Goal: Task Accomplishment & Management: Use online tool/utility

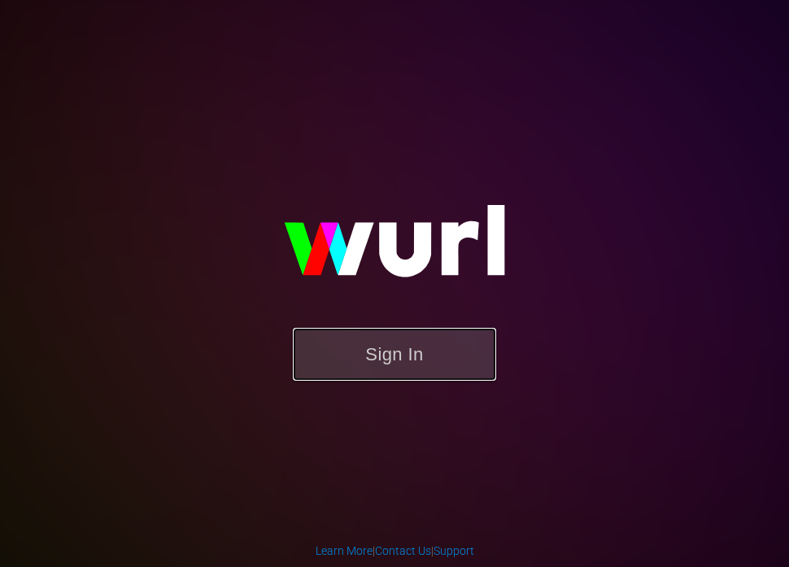
click at [370, 364] on button "Sign In" at bounding box center [394, 354] width 203 height 53
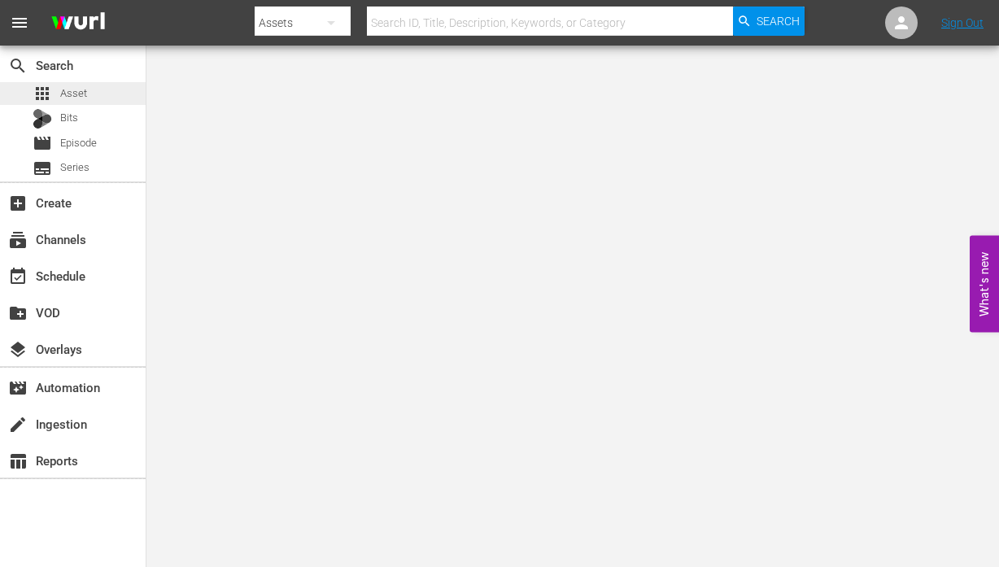
click at [93, 90] on div "apps Asset" at bounding box center [73, 93] width 146 height 23
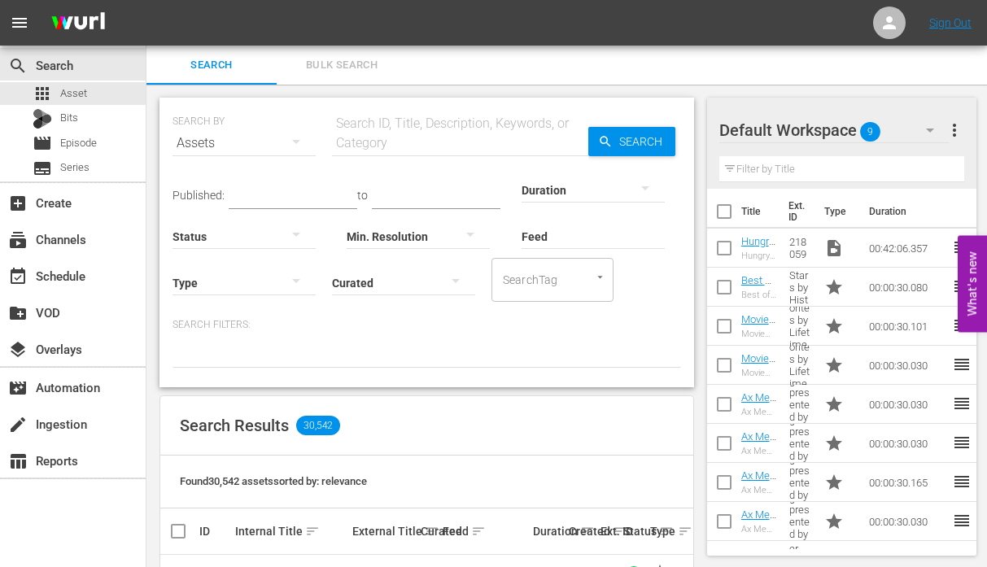
click at [572, 134] on input "text" at bounding box center [460, 143] width 256 height 39
paste input "105875"
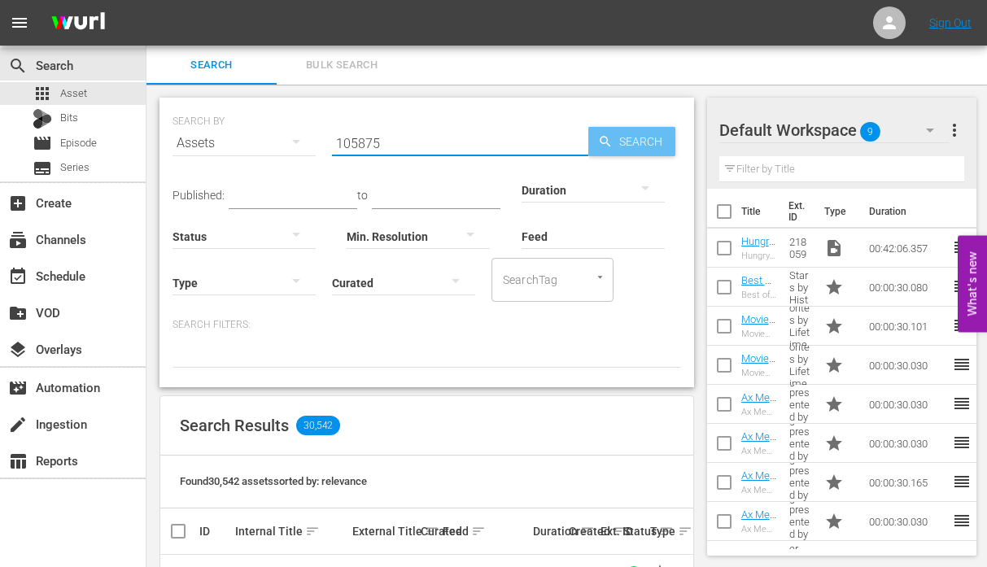
click at [621, 133] on span "Search" at bounding box center [644, 141] width 63 height 29
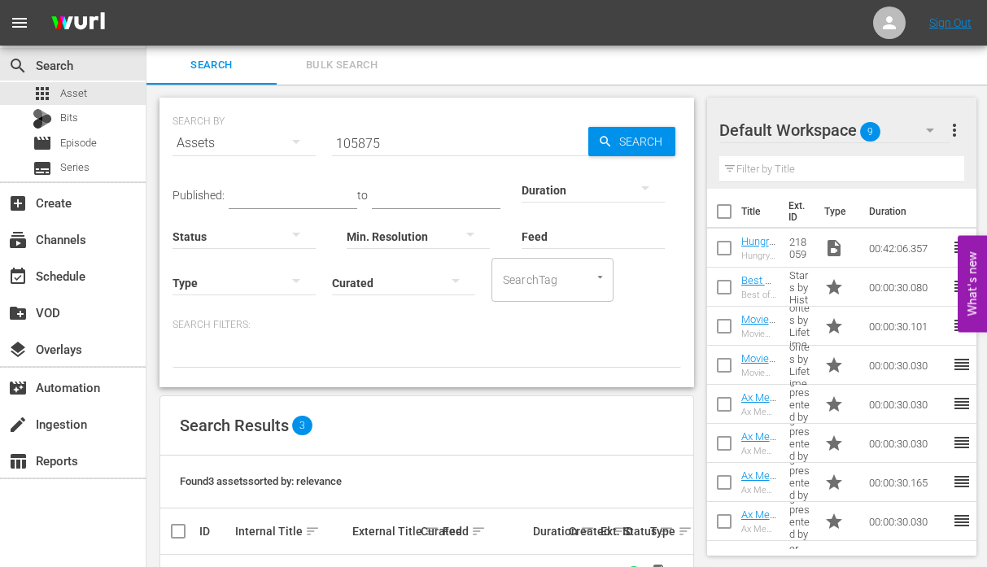
click at [413, 138] on input "105875" at bounding box center [460, 143] width 256 height 39
paste input "28642"
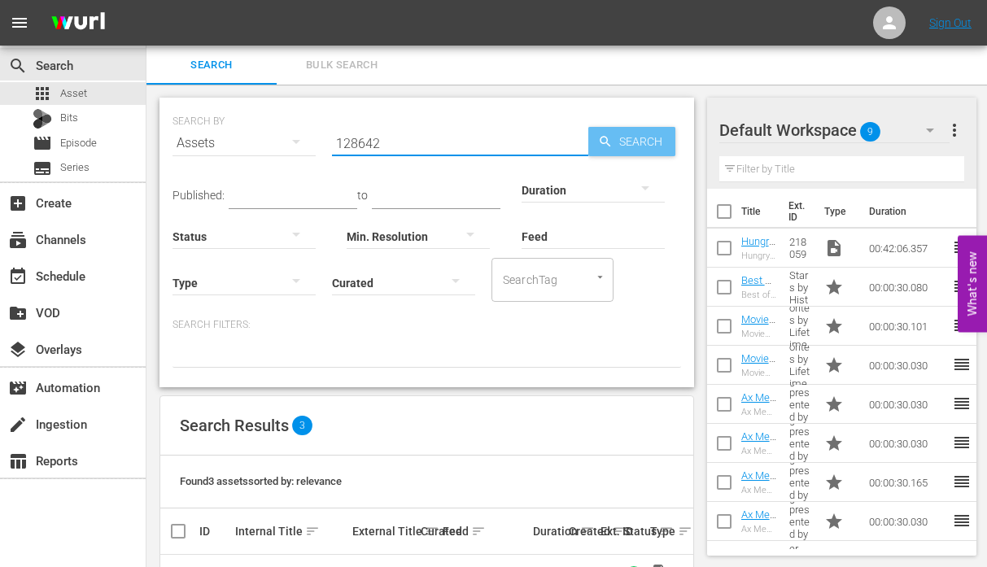
click at [664, 146] on span "Search" at bounding box center [644, 141] width 63 height 29
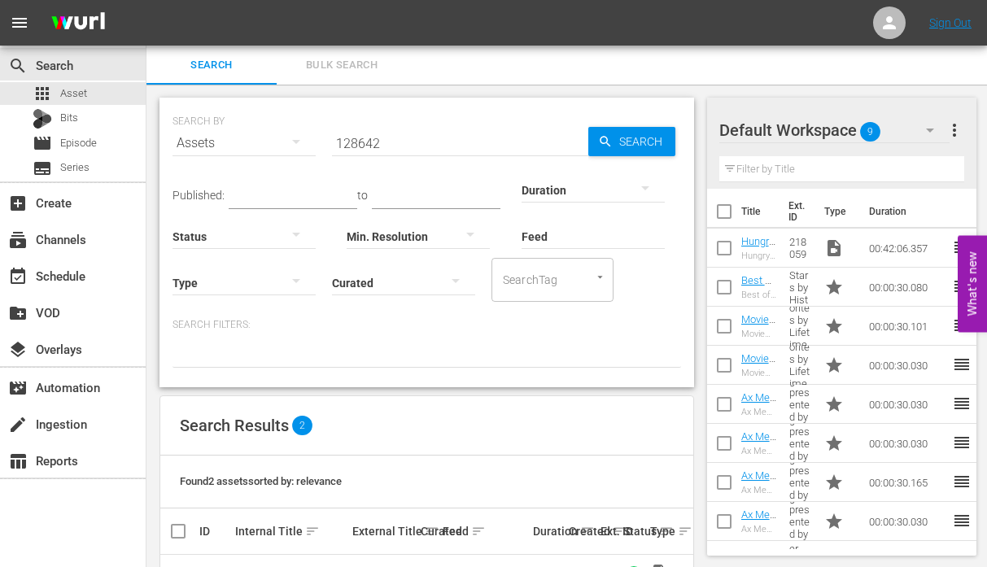
click at [576, 142] on input "128642" at bounding box center [460, 143] width 256 height 39
paste input "48671"
type input "148671"
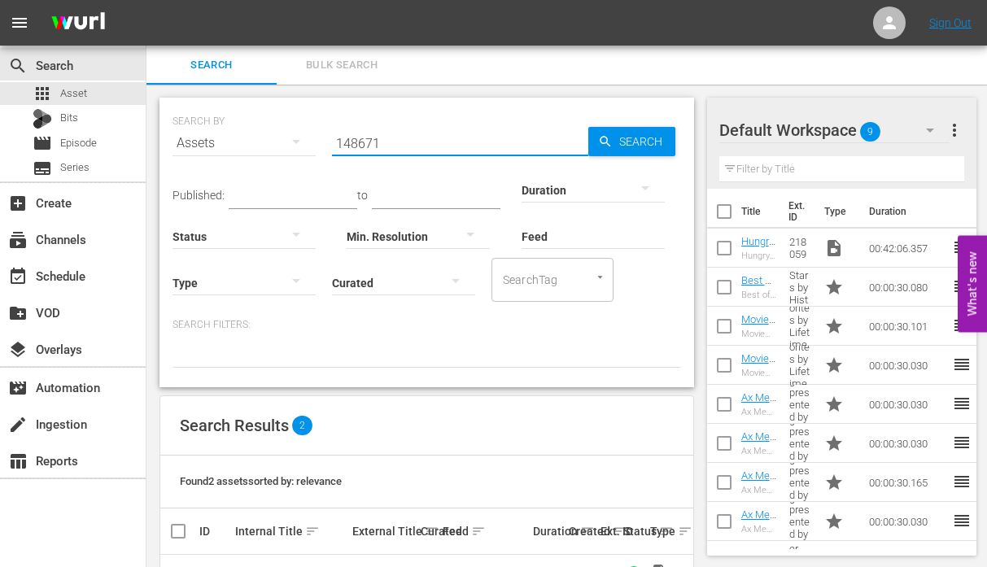
click at [607, 141] on icon "button" at bounding box center [605, 141] width 11 height 11
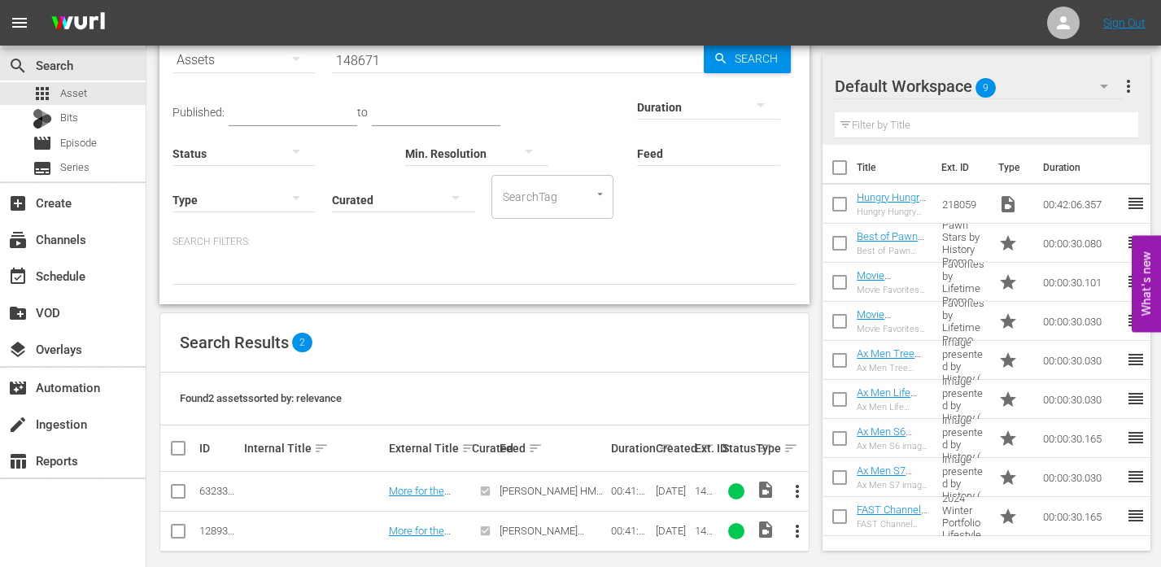
scroll to position [97, 0]
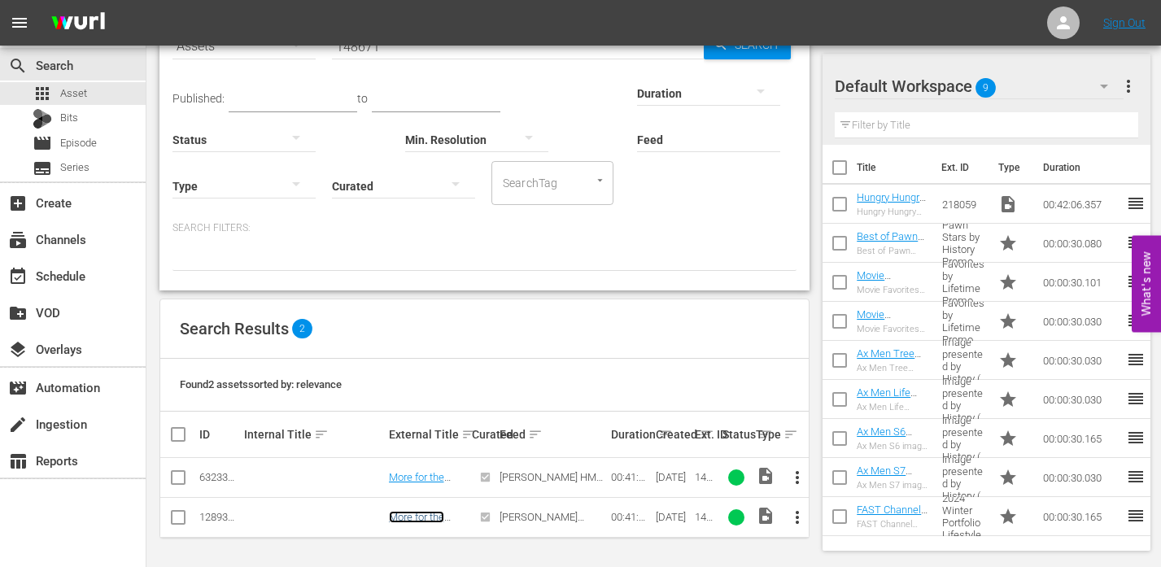
click at [425, 512] on link "More for the Money (#25)" at bounding box center [418, 523] width 58 height 24
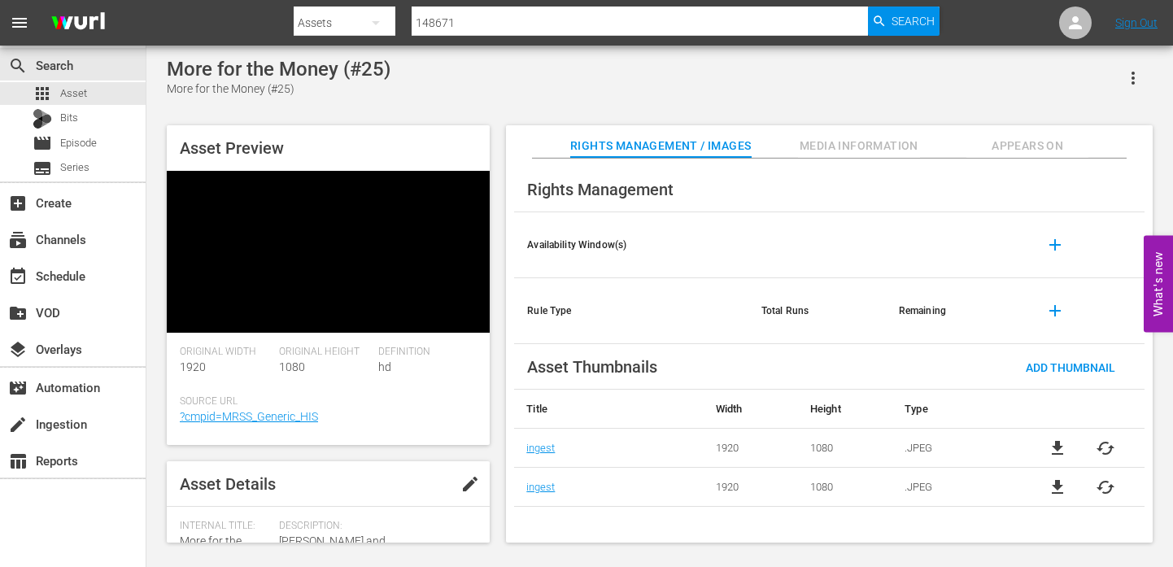
click at [998, 138] on span "Appears On" at bounding box center [1028, 146] width 122 height 20
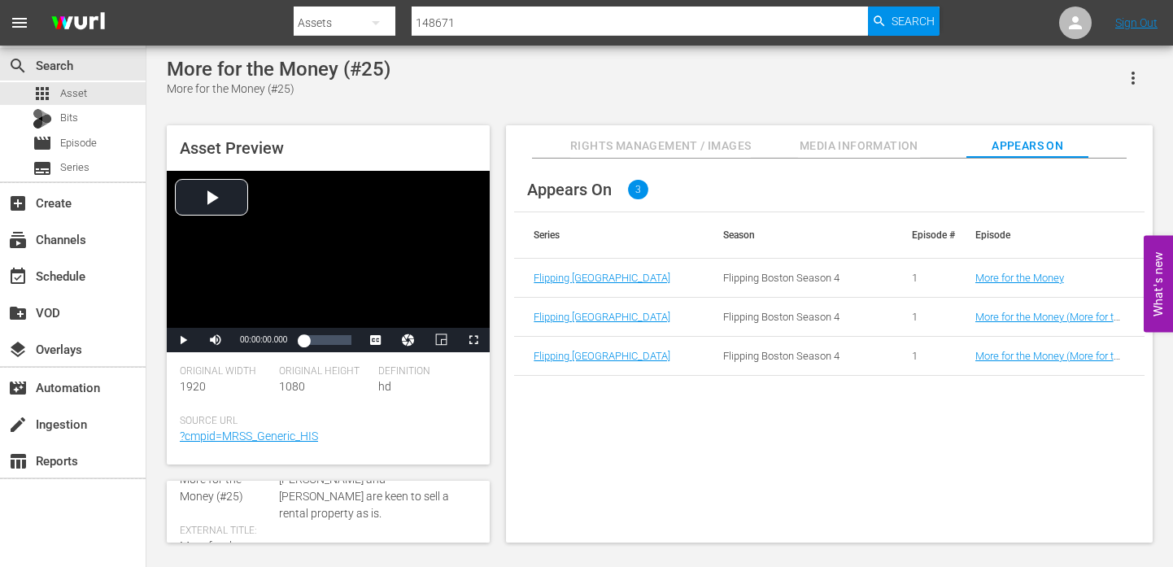
scroll to position [163, 0]
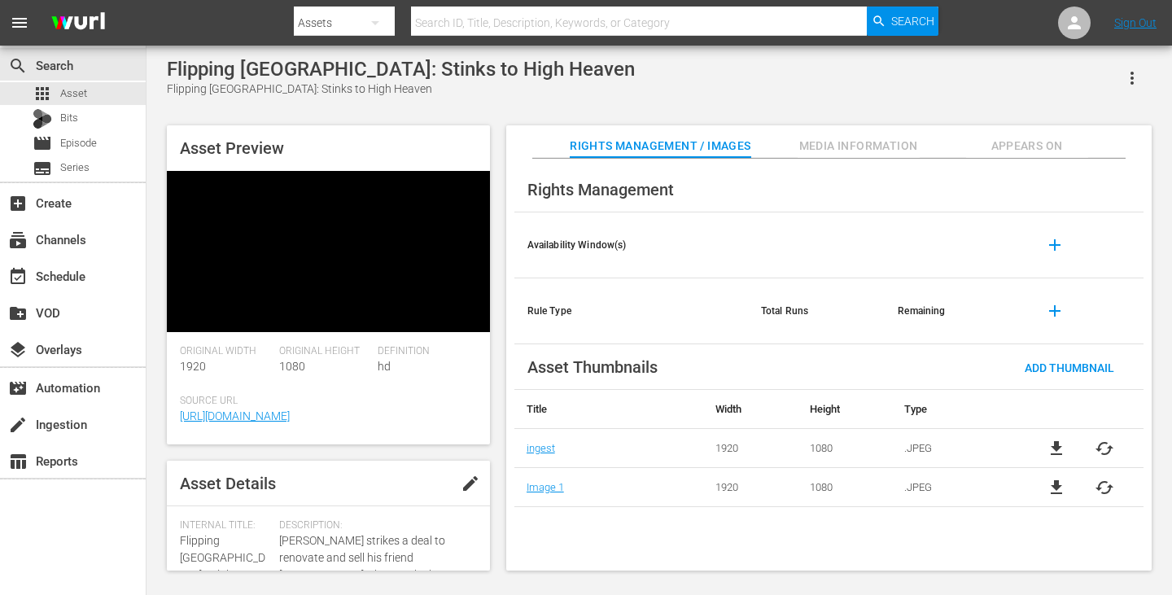
click at [998, 77] on button "button" at bounding box center [1131, 78] width 39 height 39
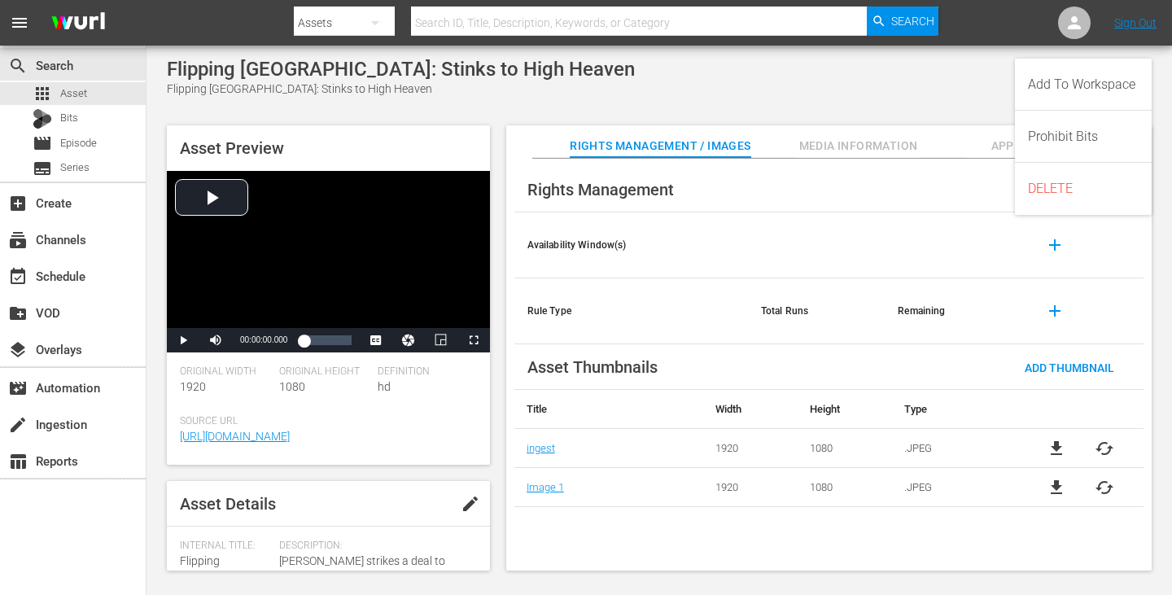
click at [802, 59] on div "Flipping Boston: Stinks to High Heaven Flipping Boston: Stinks to High Heaven" at bounding box center [659, 78] width 985 height 40
click at [998, 143] on span "Appears On" at bounding box center [1027, 146] width 122 height 20
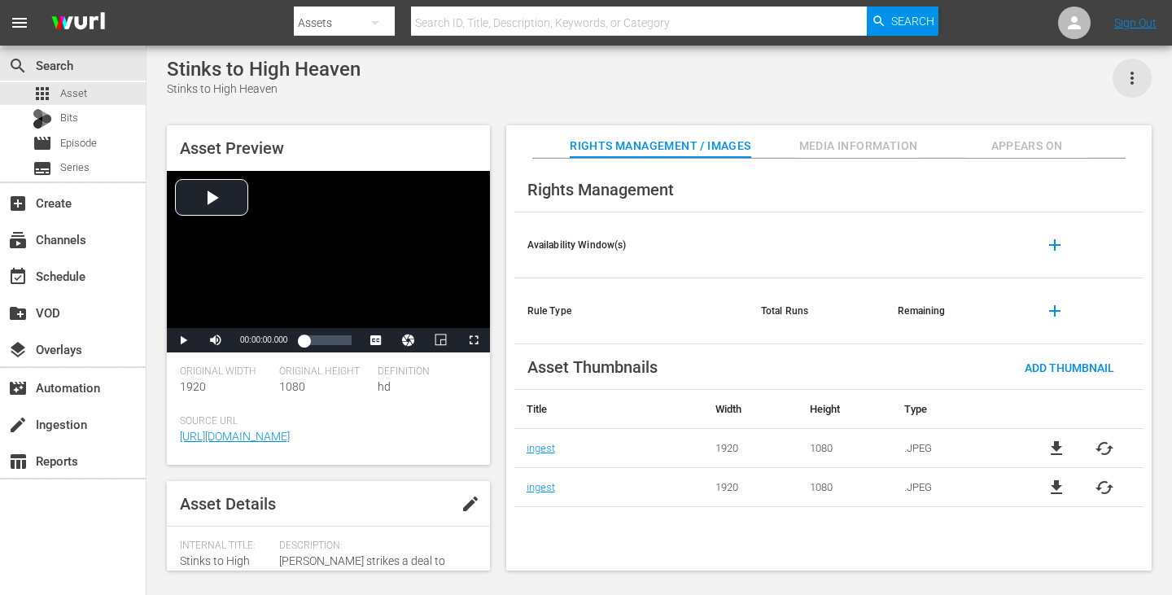
click at [998, 85] on icon "button" at bounding box center [1132, 78] width 20 height 20
click at [998, 78] on icon "button" at bounding box center [1132, 78] width 20 height 20
click at [837, 76] on div "Stinks to High Heaven Stinks to High Heaven" at bounding box center [659, 78] width 985 height 40
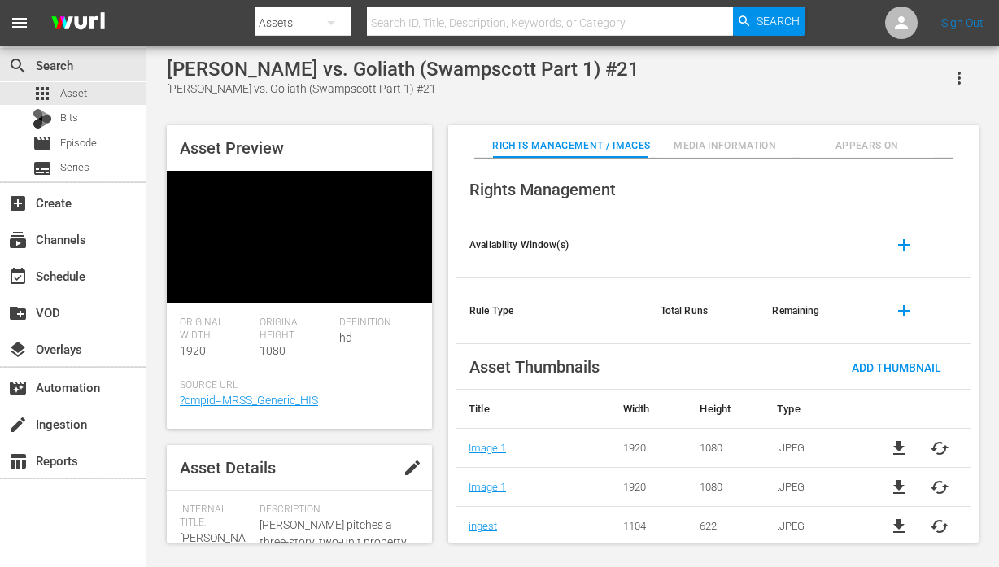
click at [837, 138] on span "Appears On" at bounding box center [867, 146] width 135 height 17
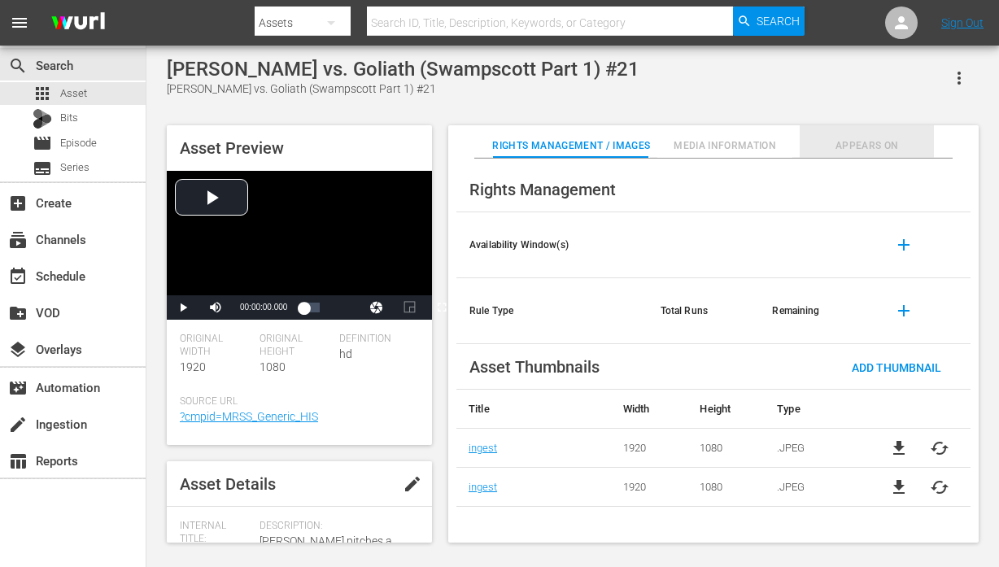
click at [897, 157] on button "Appears On" at bounding box center [867, 141] width 135 height 33
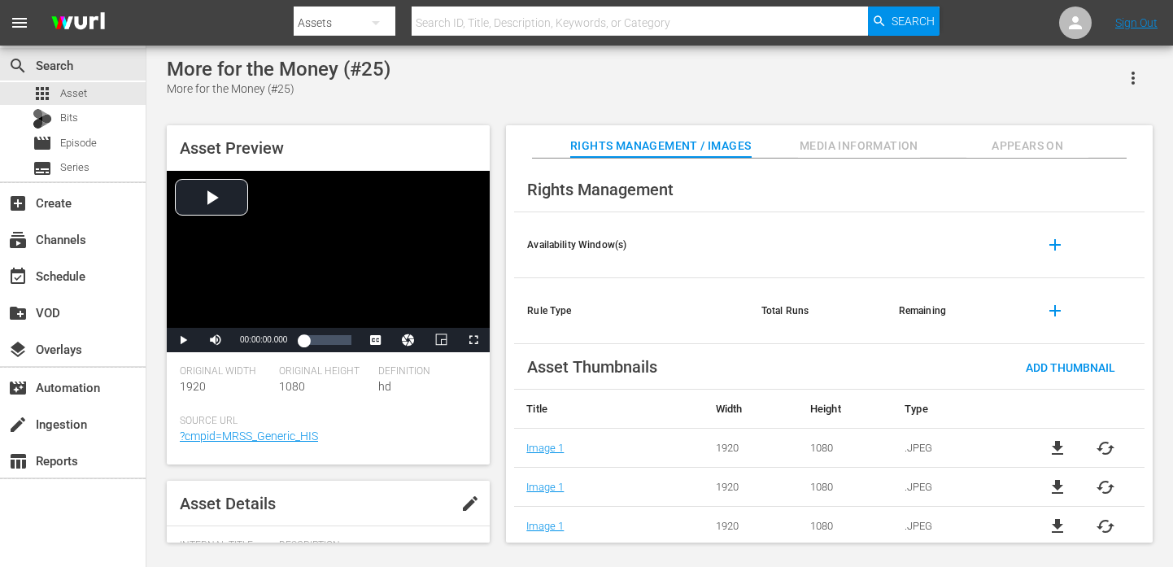
click at [1027, 136] on button "Appears On" at bounding box center [1028, 141] width 122 height 33
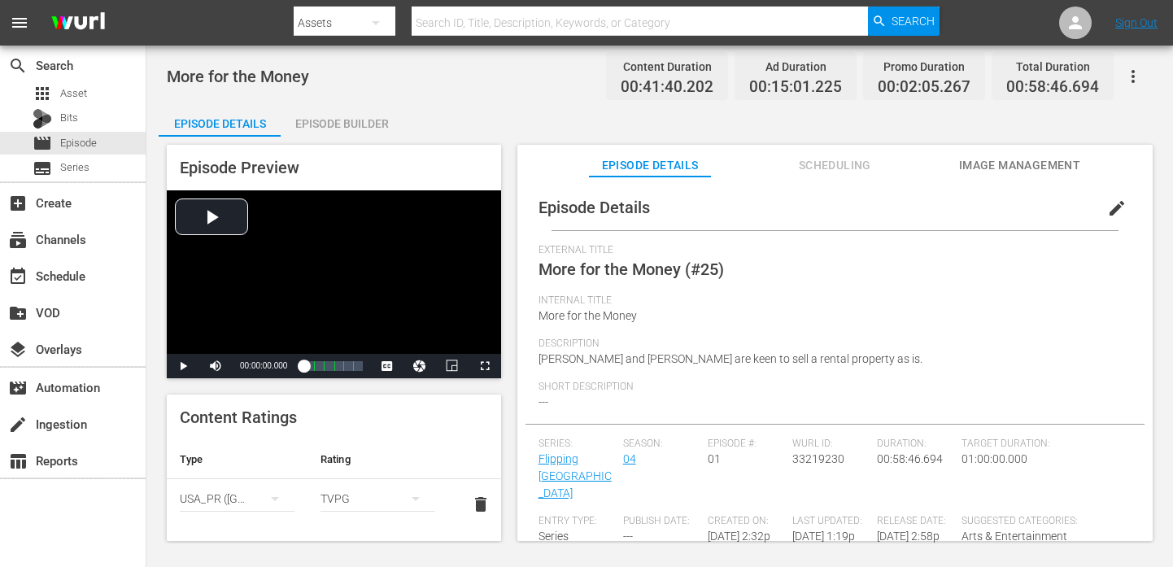
click at [841, 160] on span "Scheduling" at bounding box center [835, 165] width 122 height 20
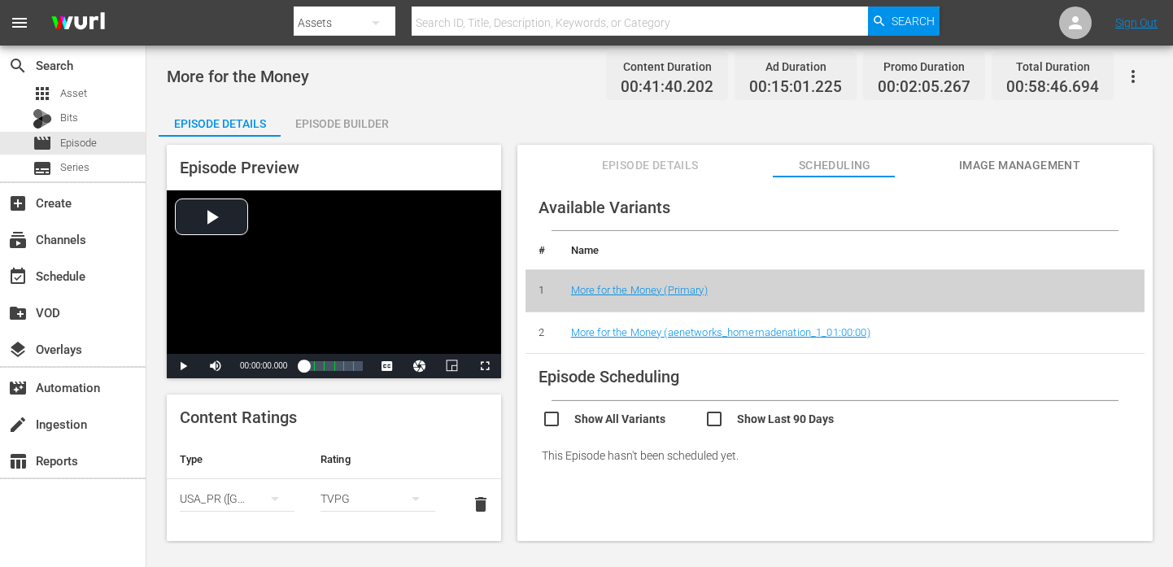
click at [679, 164] on span "Episode Details" at bounding box center [650, 165] width 122 height 20
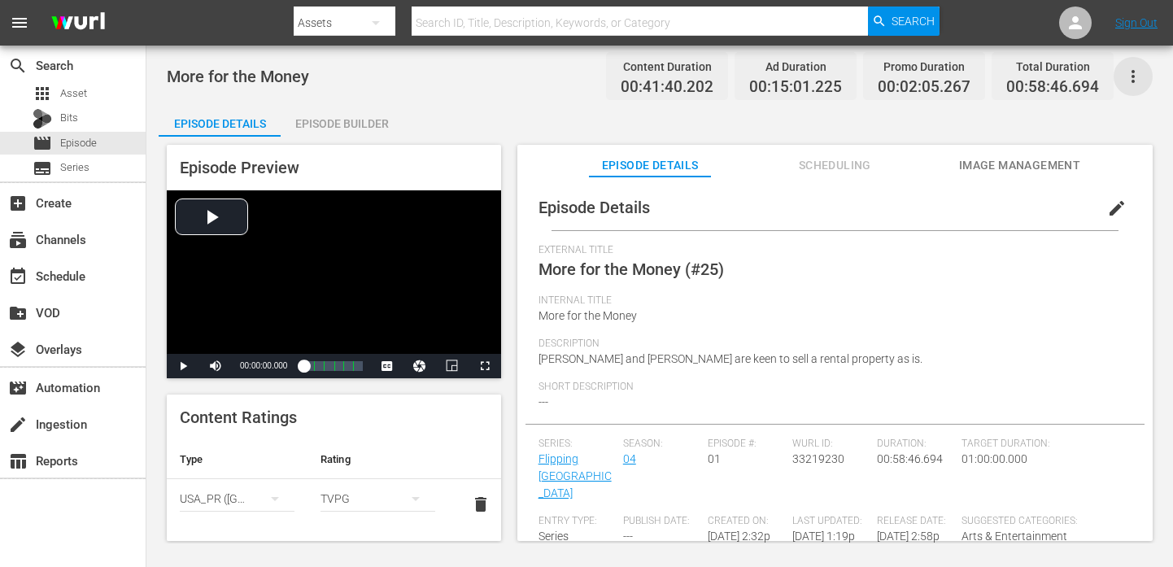
click at [1127, 75] on icon "button" at bounding box center [1134, 77] width 20 height 20
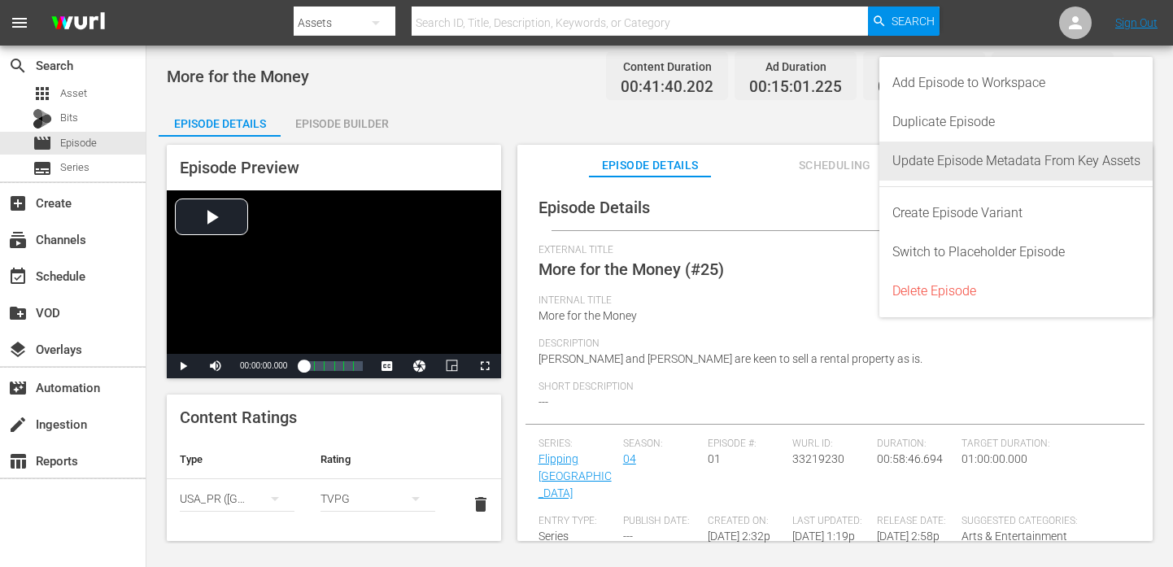
click at [1079, 165] on div "Update Episode Metadata From Key Assets" at bounding box center [1017, 161] width 248 height 39
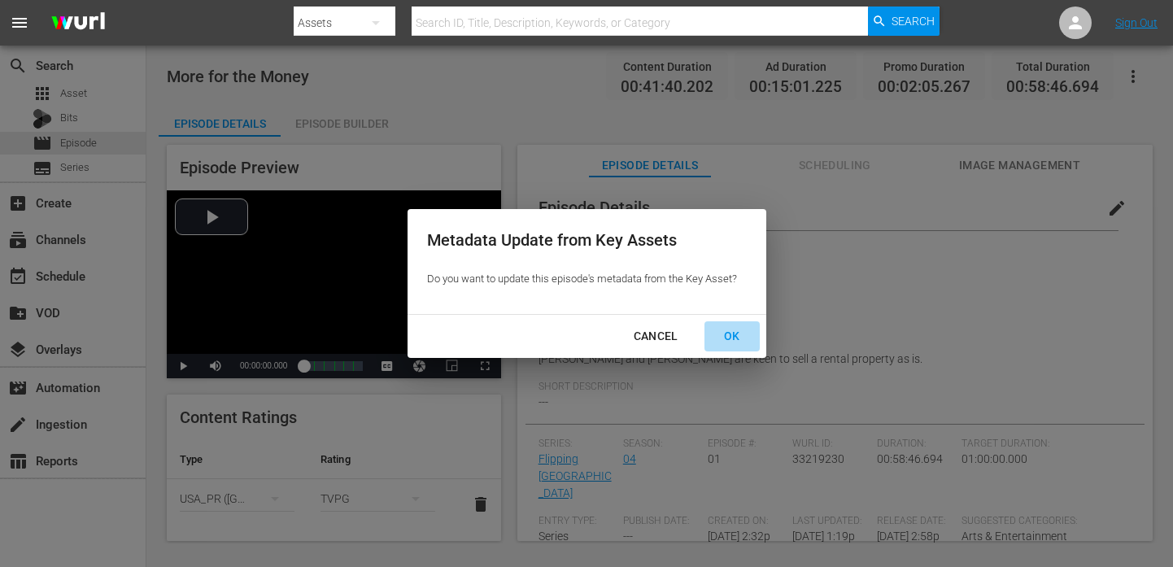
click at [749, 339] on div "OK" at bounding box center [732, 336] width 42 height 20
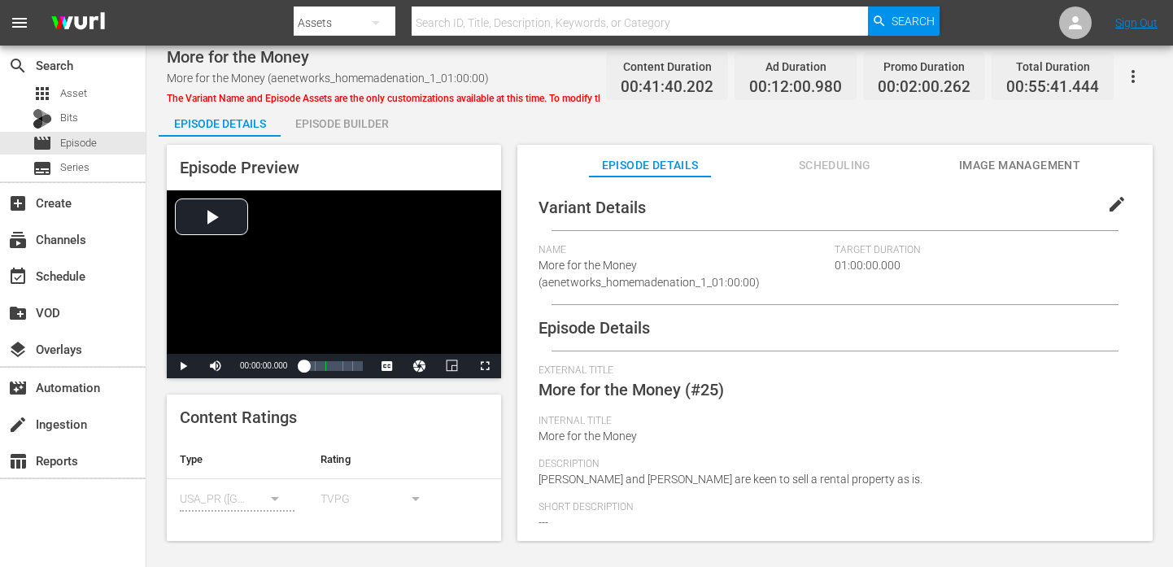
click at [809, 168] on span "Scheduling" at bounding box center [835, 165] width 122 height 20
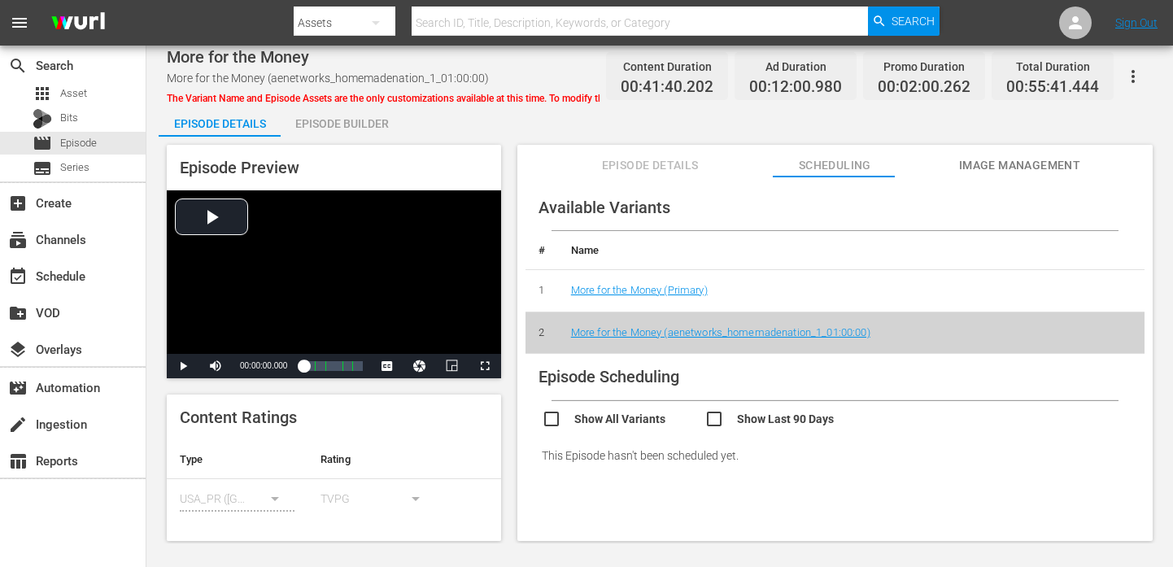
click at [644, 167] on span "Episode Details" at bounding box center [650, 165] width 122 height 20
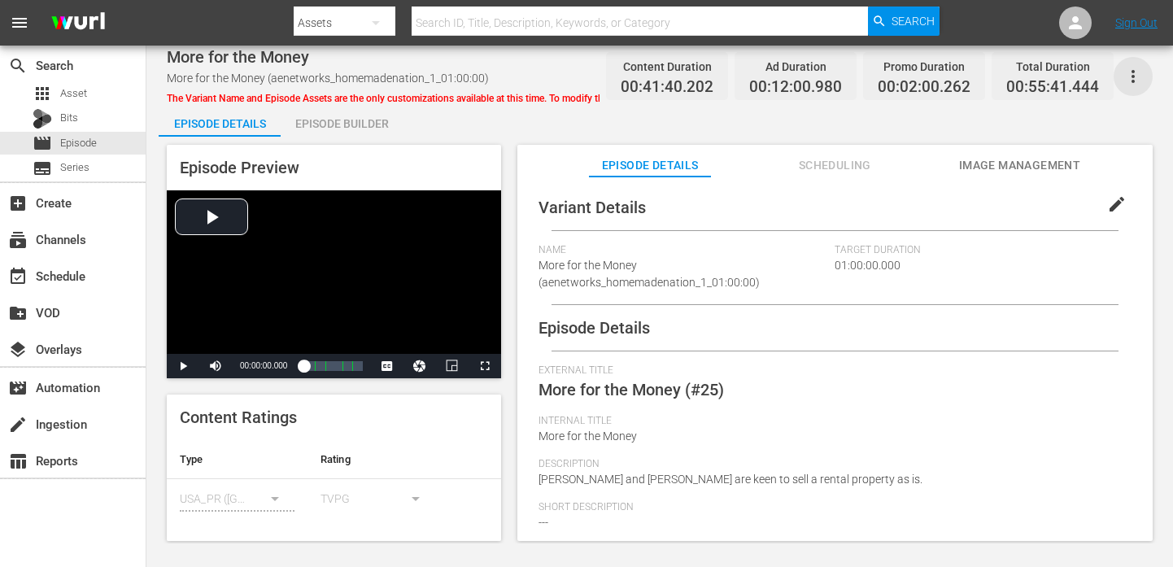
click at [1134, 73] on icon "button" at bounding box center [1134, 77] width 20 height 20
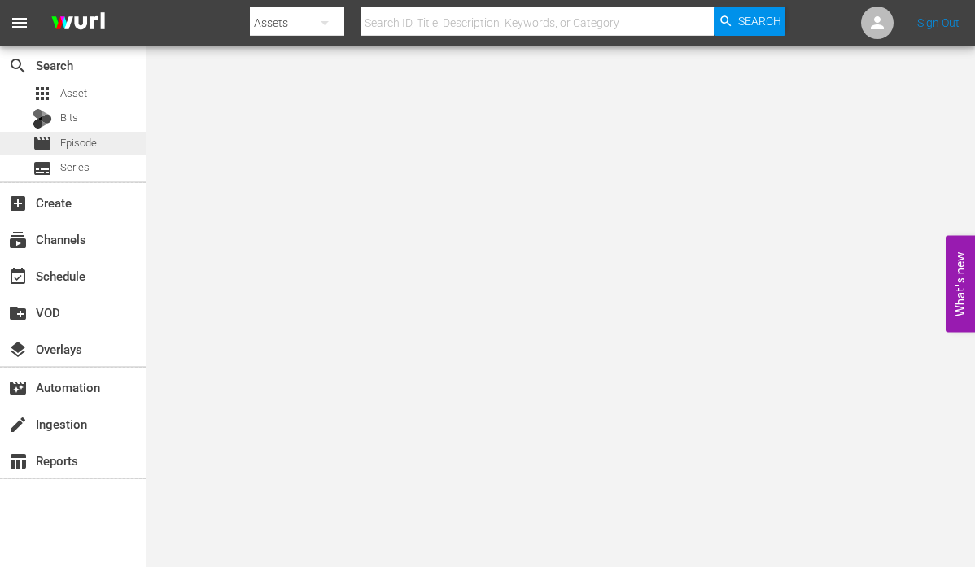
click at [93, 136] on span "Episode" at bounding box center [78, 143] width 37 height 16
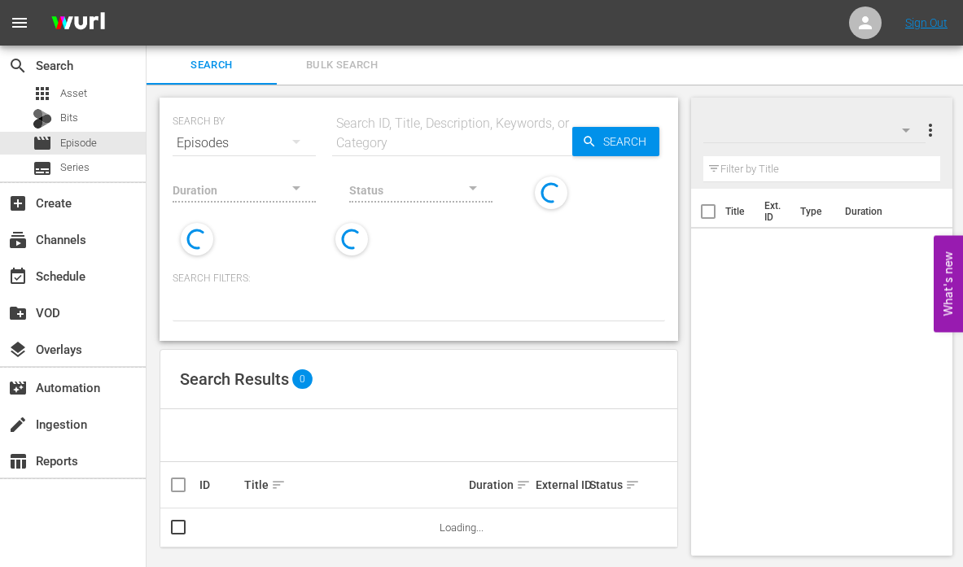
click at [416, 133] on input "text" at bounding box center [452, 143] width 240 height 39
type input "jaycee"
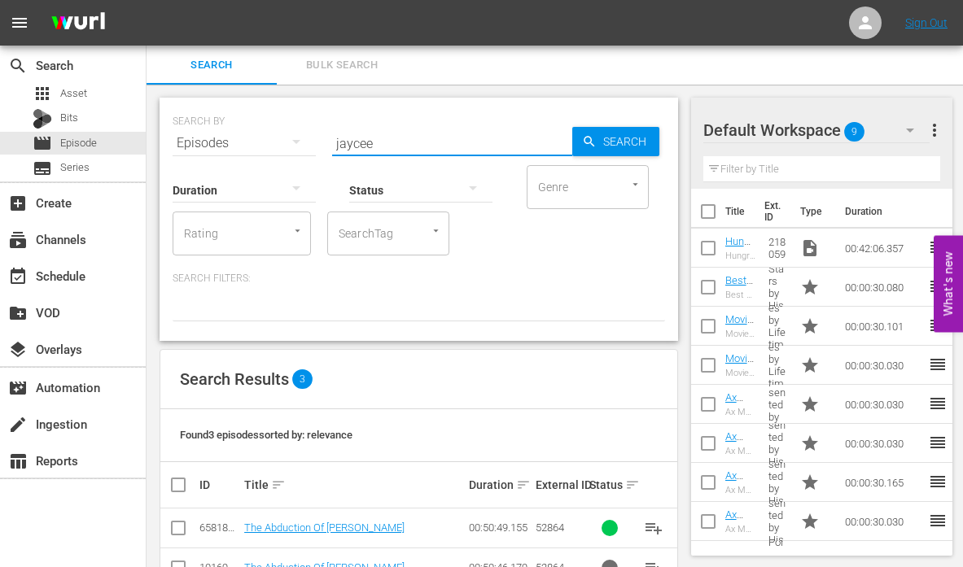
scroll to position [90, 0]
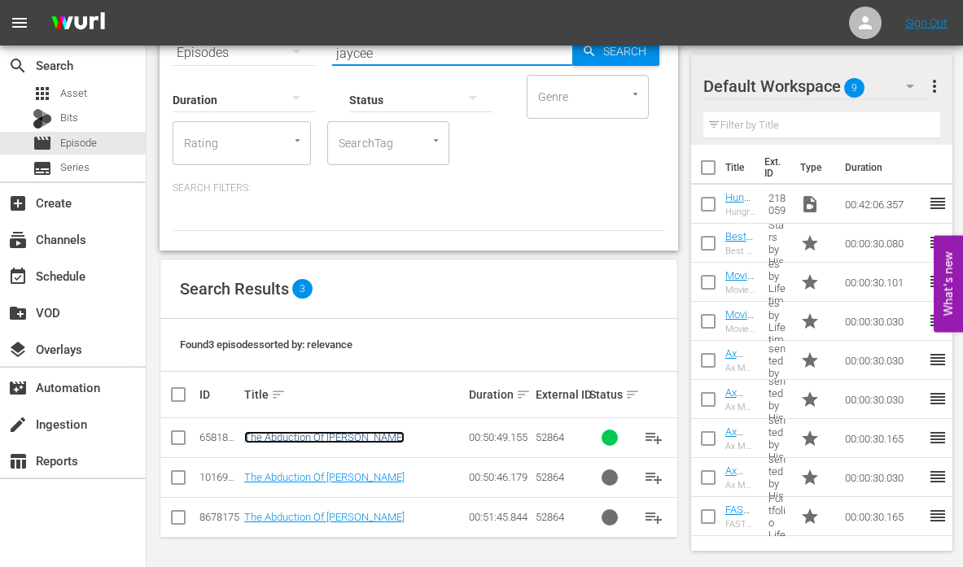
click at [336, 431] on link "The Abduction Of Jaycee Dugard" at bounding box center [324, 437] width 160 height 12
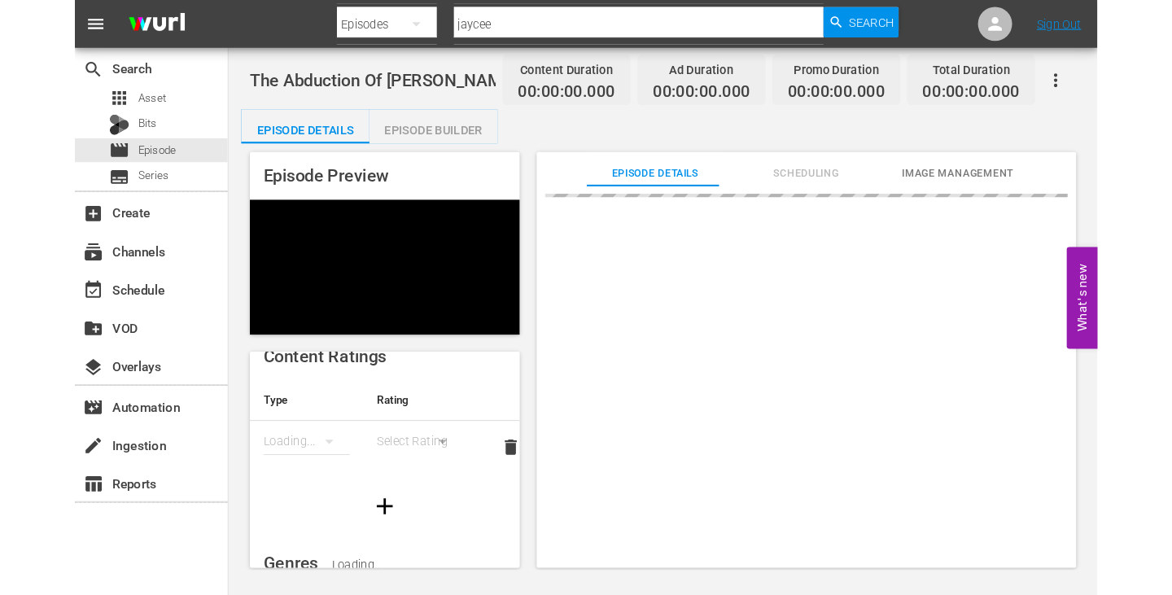
scroll to position [29, 0]
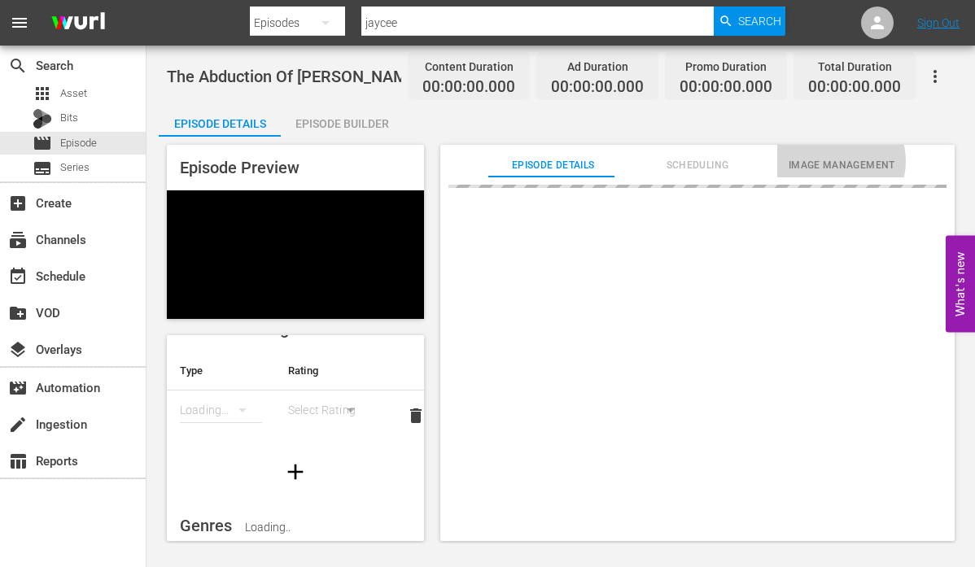
click at [824, 161] on span "Image Management" at bounding box center [842, 165] width 130 height 17
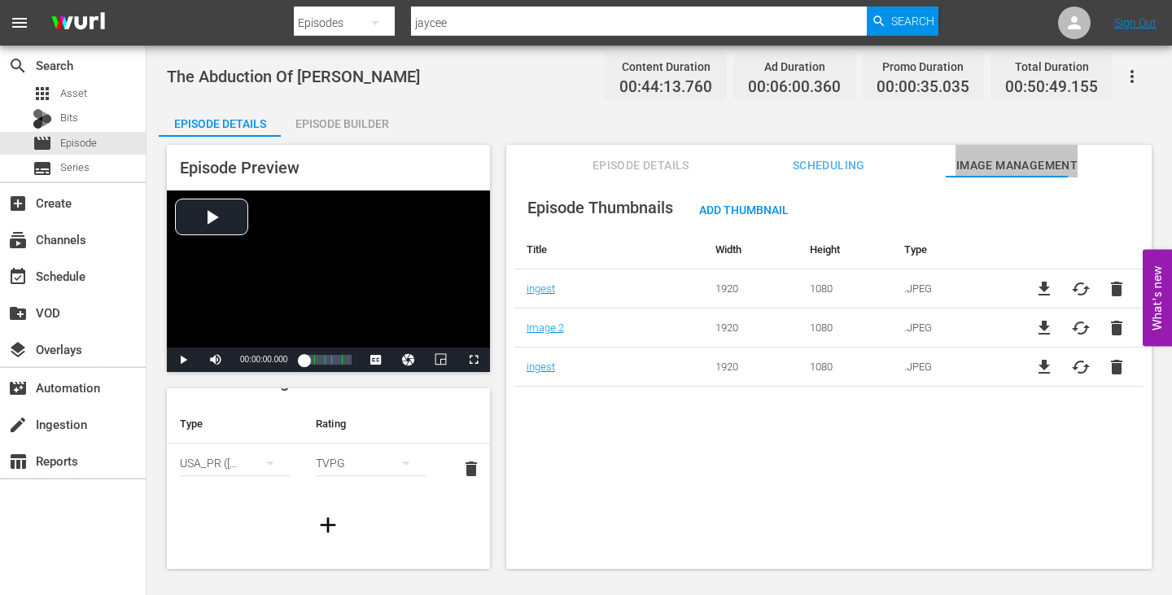
click at [974, 151] on button "Image Management" at bounding box center [1016, 161] width 122 height 33
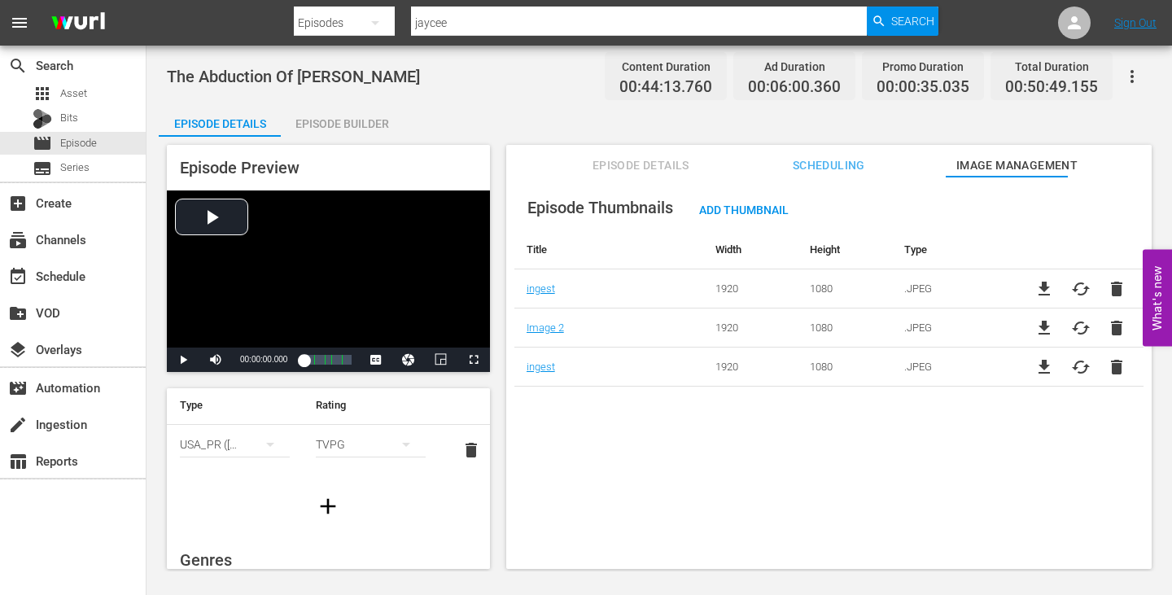
scroll to position [0, 0]
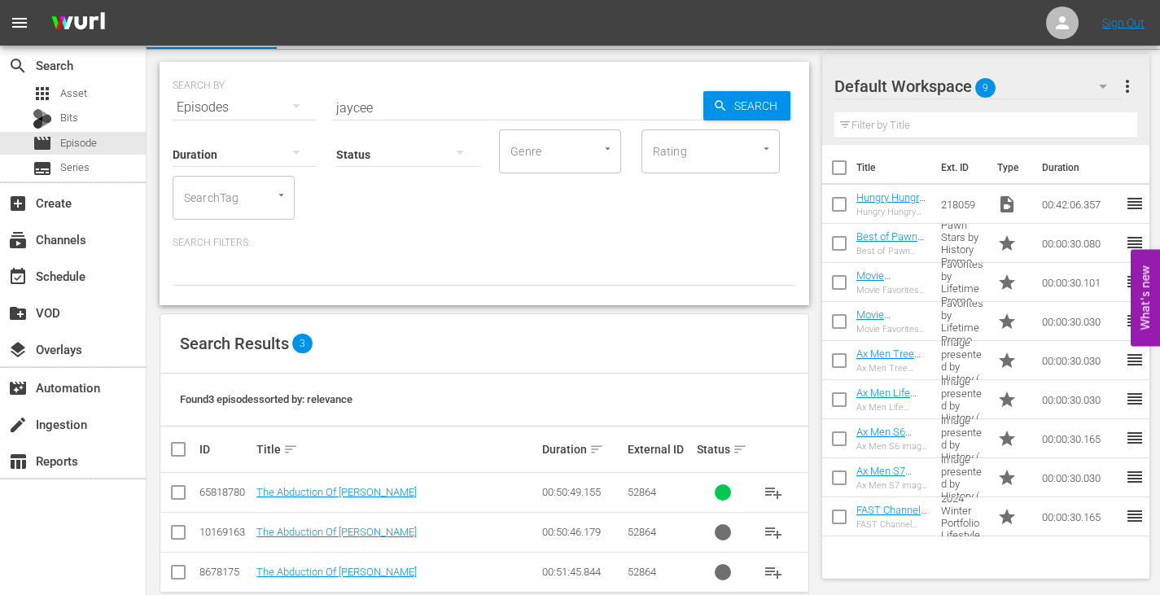
scroll to position [63, 0]
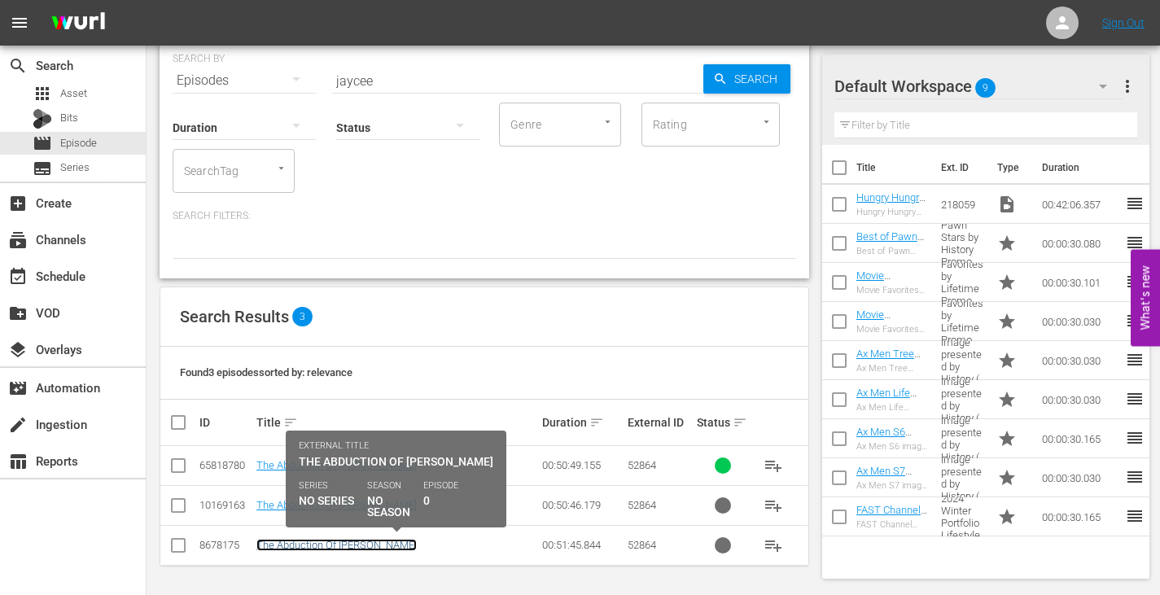
click at [360, 548] on link "The Abduction Of Jaycee Dugard" at bounding box center [336, 545] width 160 height 12
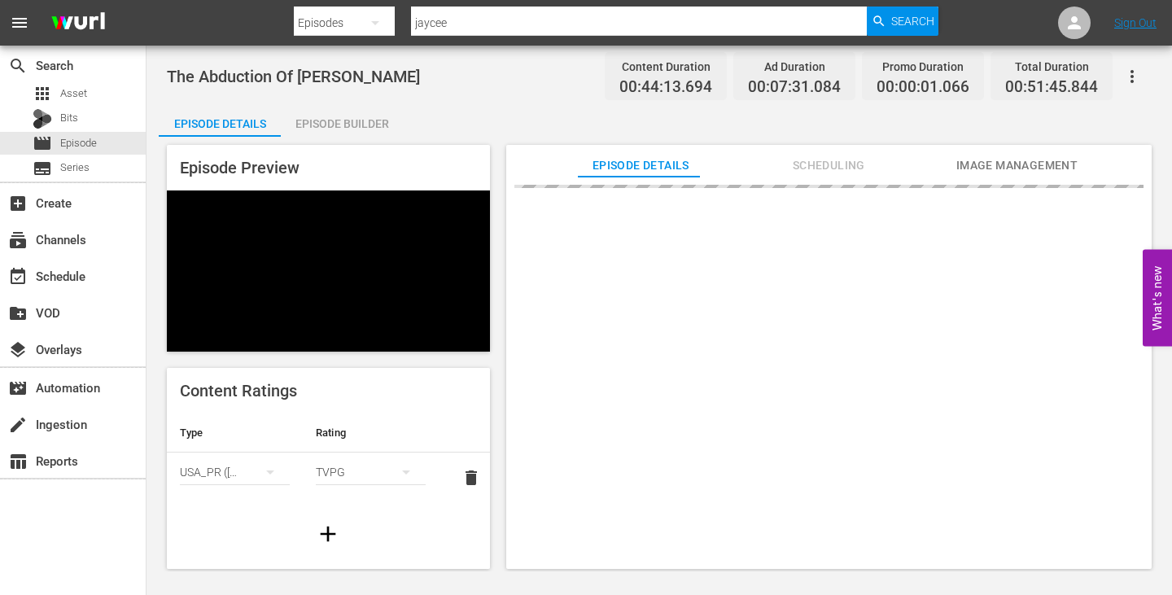
scroll to position [2, 0]
click at [974, 163] on span "Image Management" at bounding box center [1016, 165] width 122 height 20
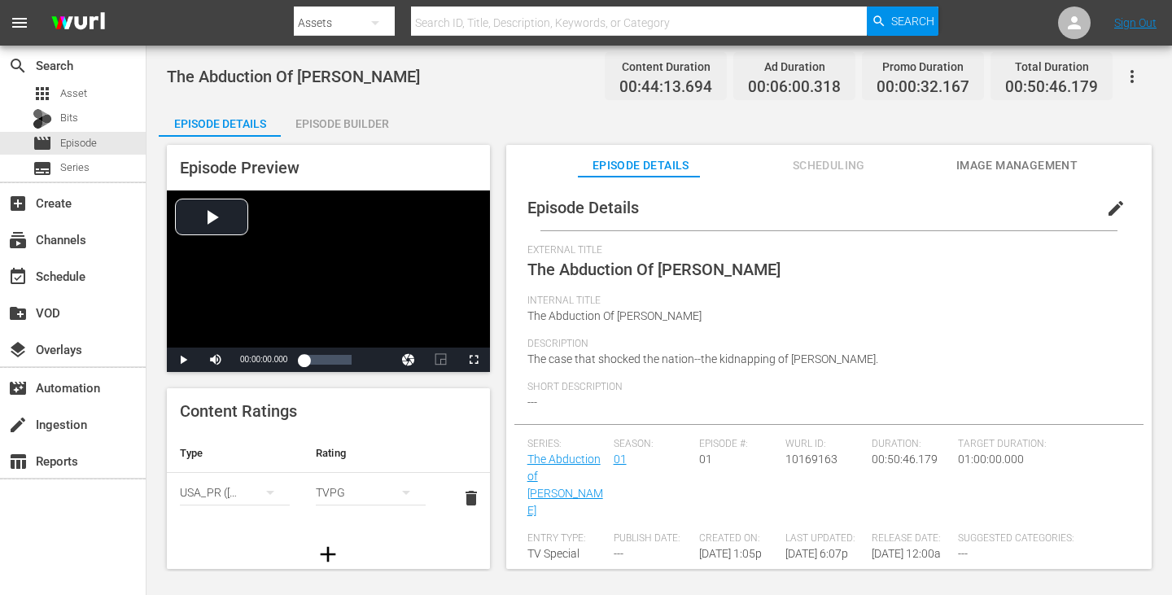
click at [996, 153] on button "Image Management" at bounding box center [1016, 161] width 122 height 33
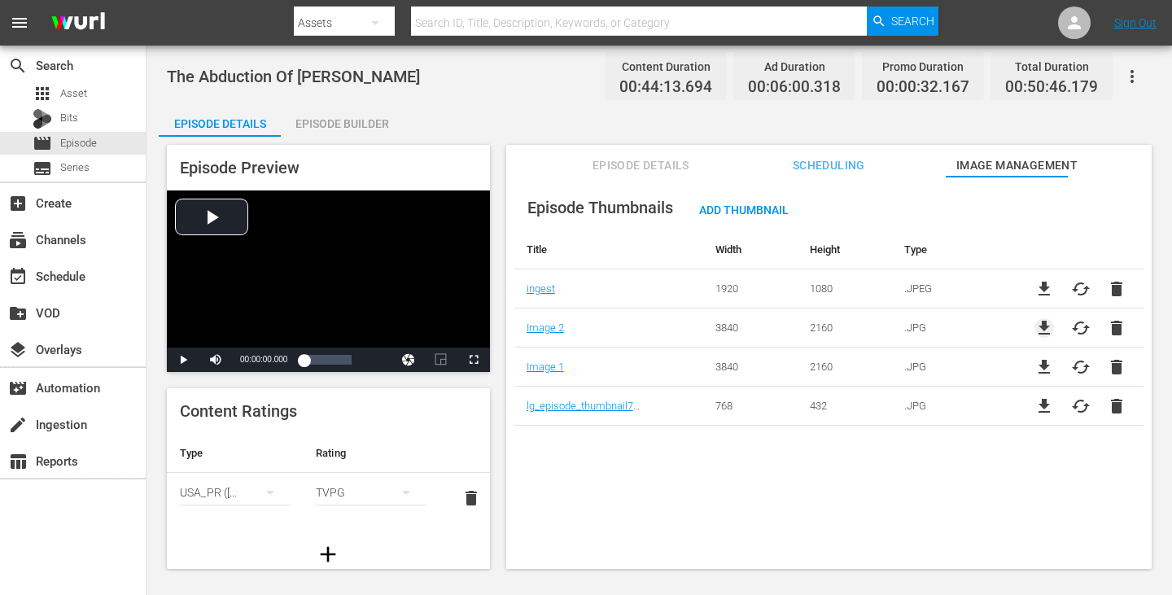
click at [1034, 325] on span "file_download" at bounding box center [1044, 328] width 20 height 20
